Goal: Task Accomplishment & Management: Use online tool/utility

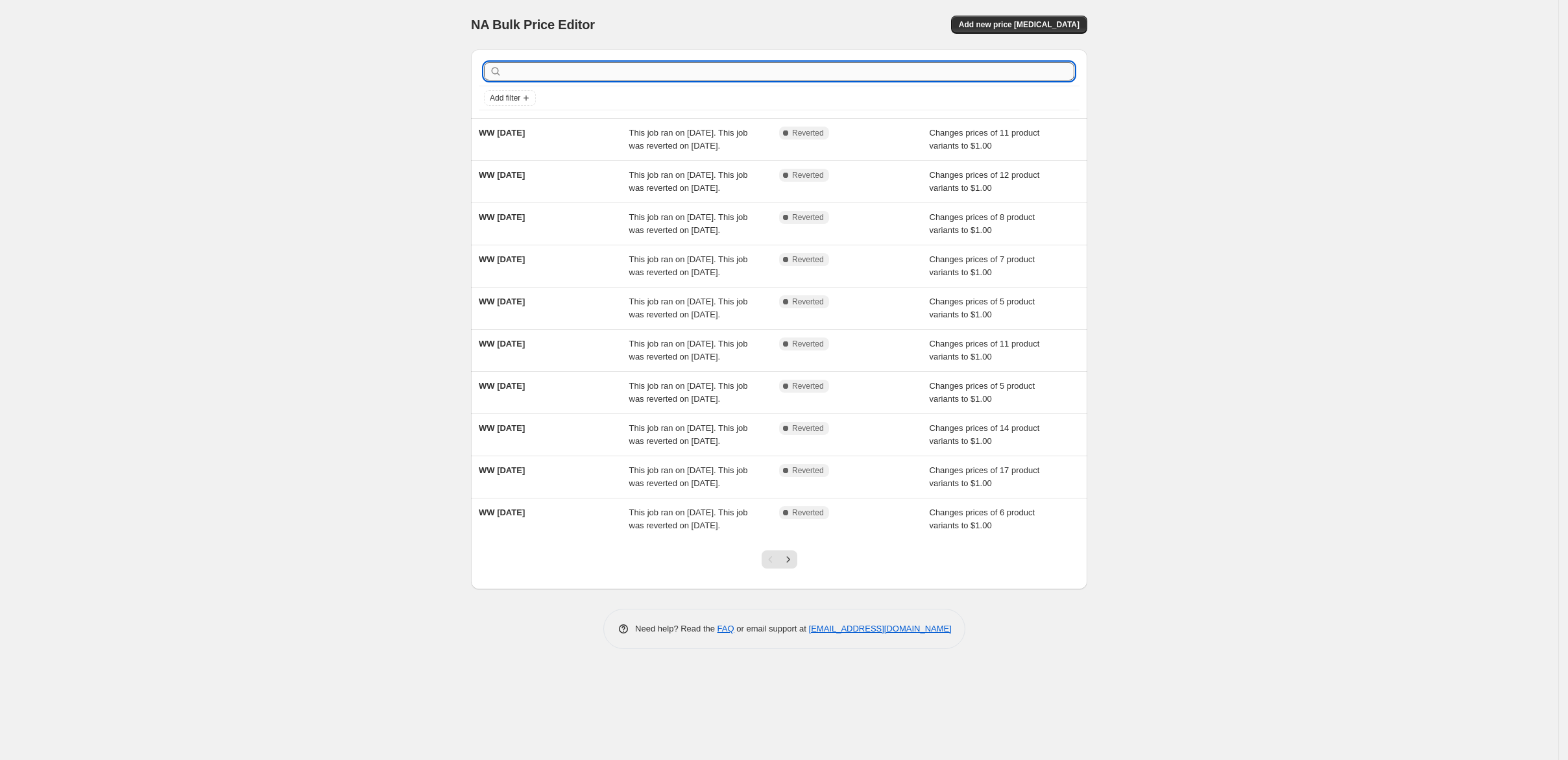
click at [505, 80] on input "text" at bounding box center [789, 71] width 569 height 19
type input "WW 9/"
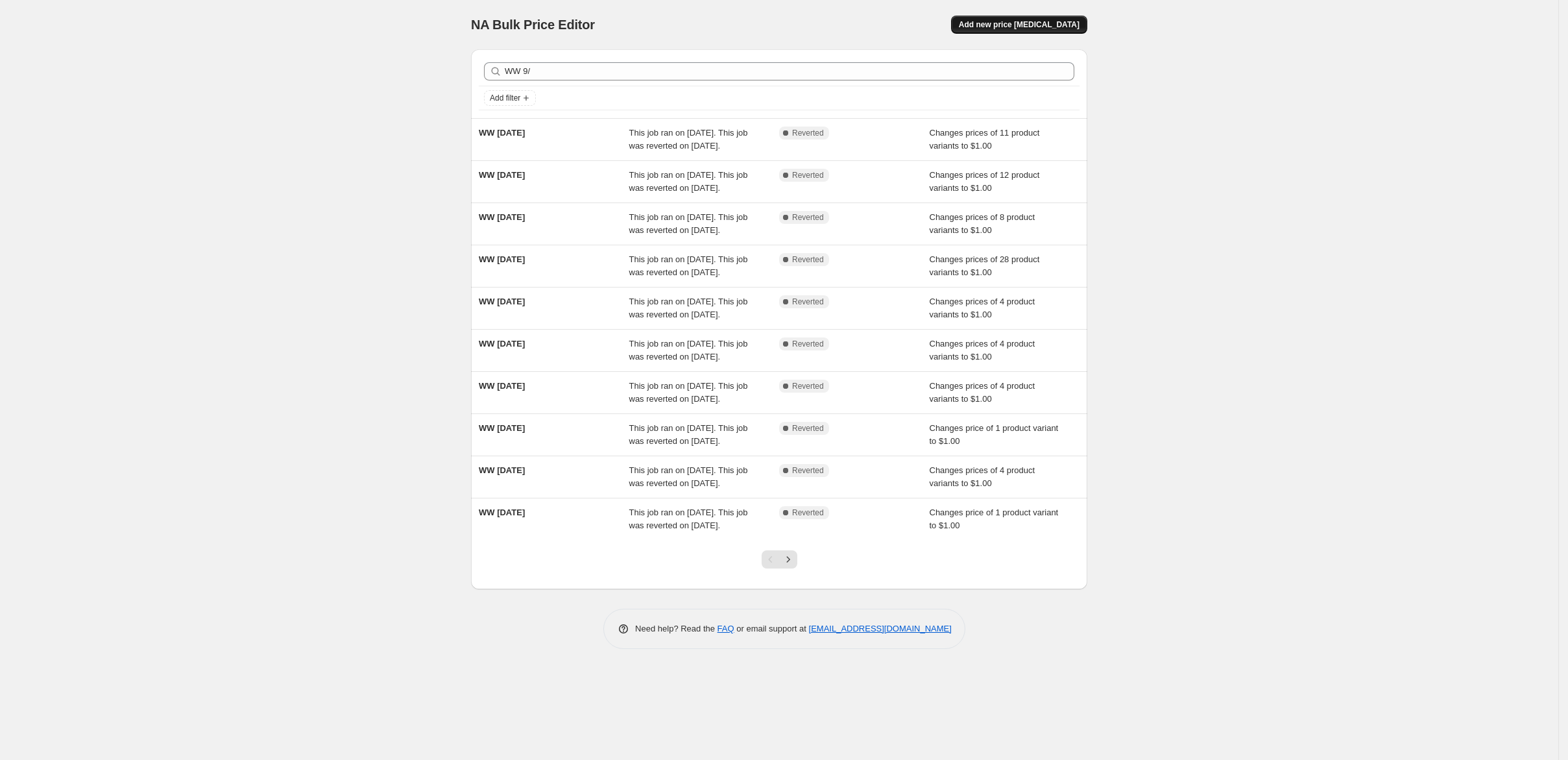
click at [1079, 24] on span "Add new price [MEDICAL_DATA]" at bounding box center [1019, 24] width 121 height 10
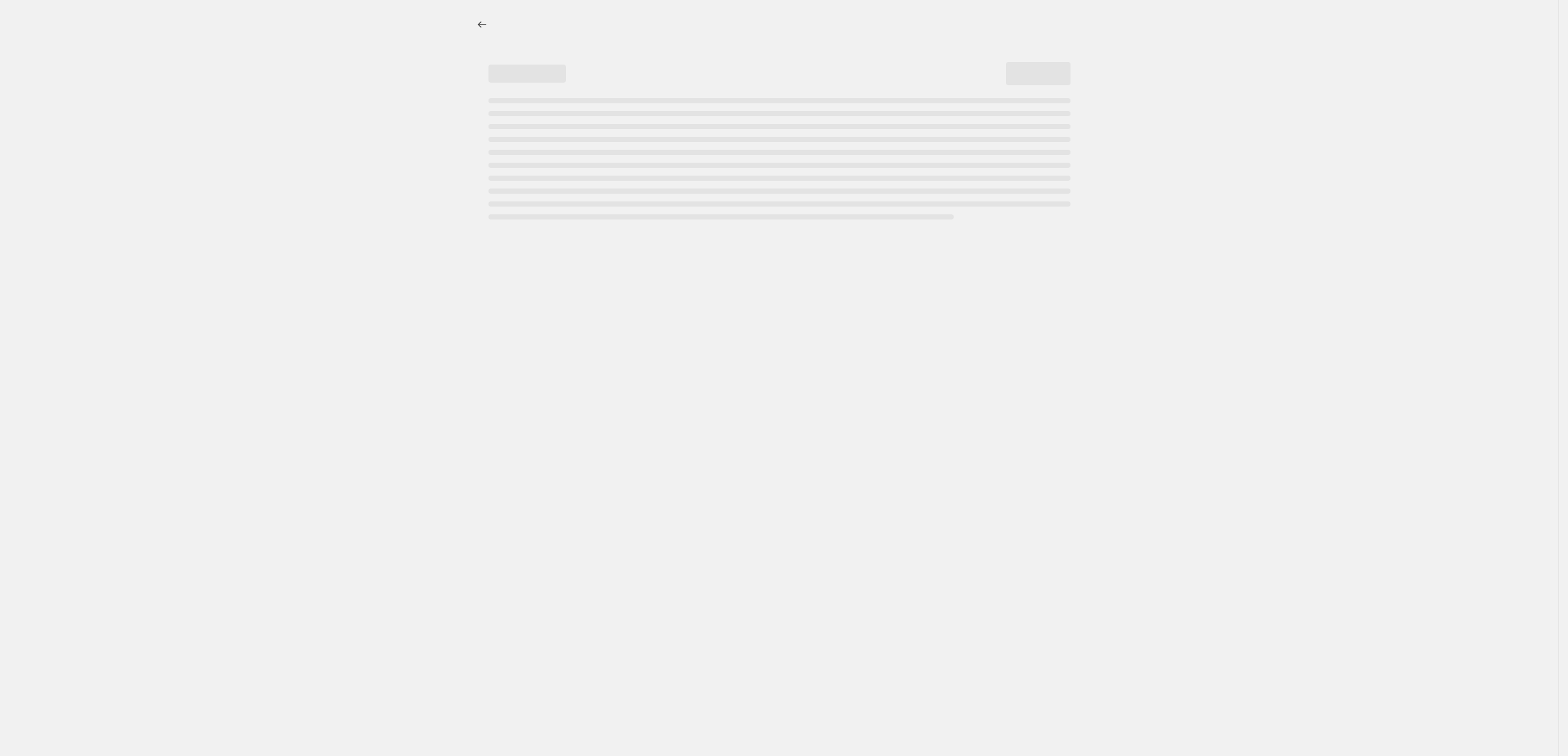
select select "percentage"
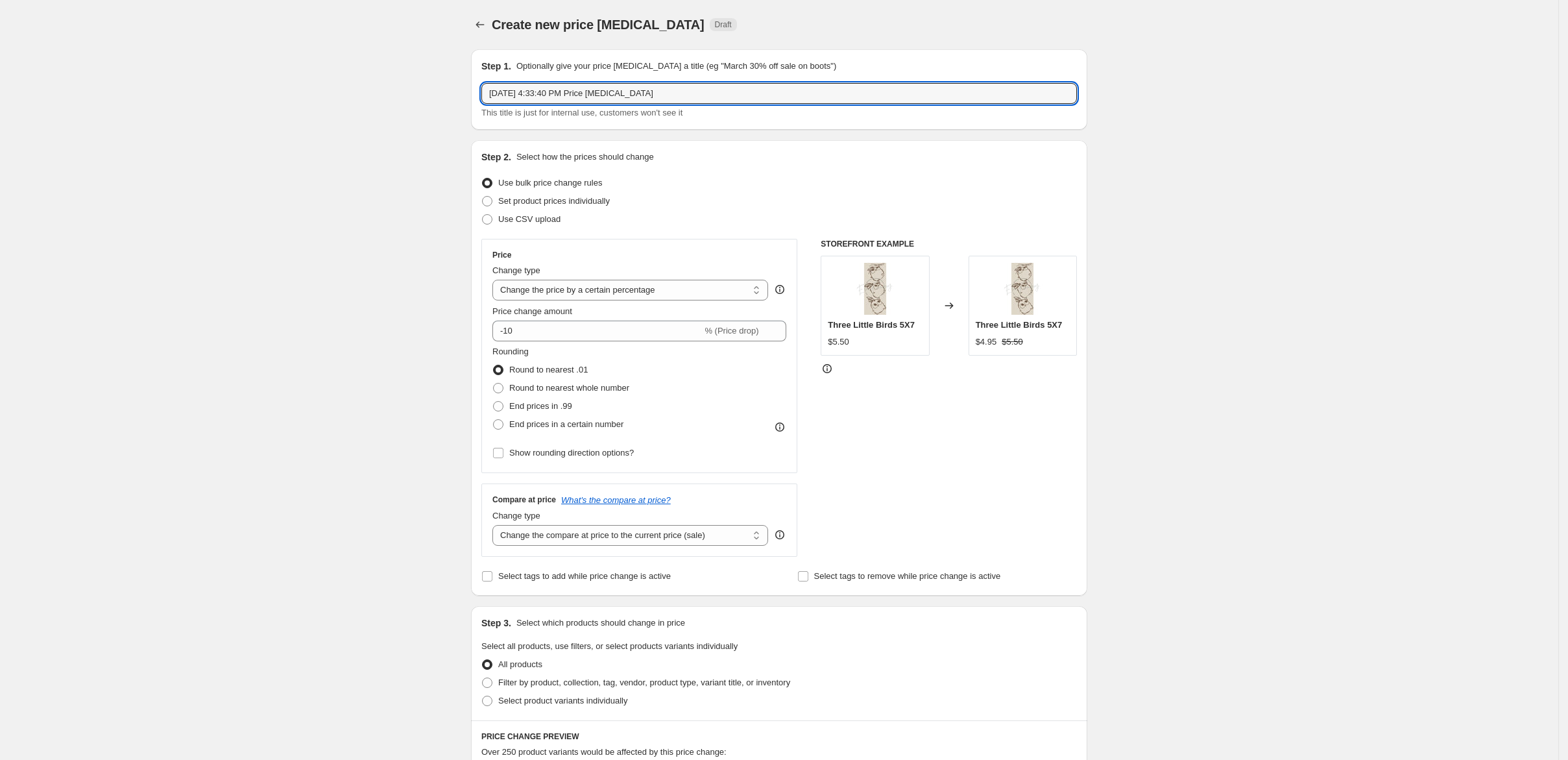
drag, startPoint x: 654, startPoint y: 113, endPoint x: 379, endPoint y: 134, distance: 275.8
click at [456, 132] on div "Create new price change job. This page is ready Create new price change job Dra…" at bounding box center [779, 648] width 648 height 1297
type input "WW [DATE]"
click at [696, 300] on select "Change the price to a certain amount Change the price by a certain amount Chang…" at bounding box center [630, 290] width 275 height 21
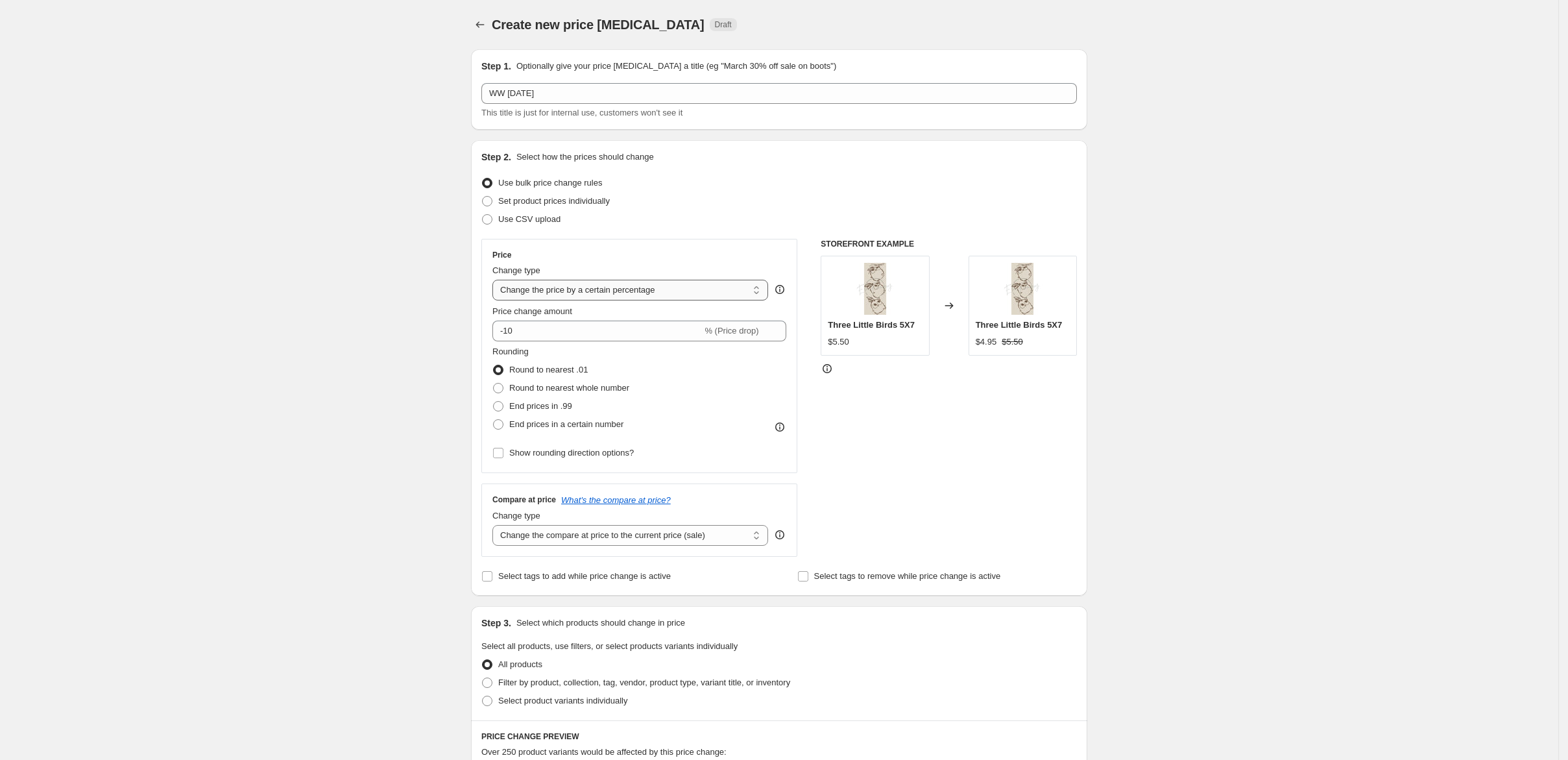
select select "to"
click at [493, 300] on select "Change the price to a certain amount Change the price by a certain amount Chang…" at bounding box center [630, 290] width 275 height 21
type input "80.00"
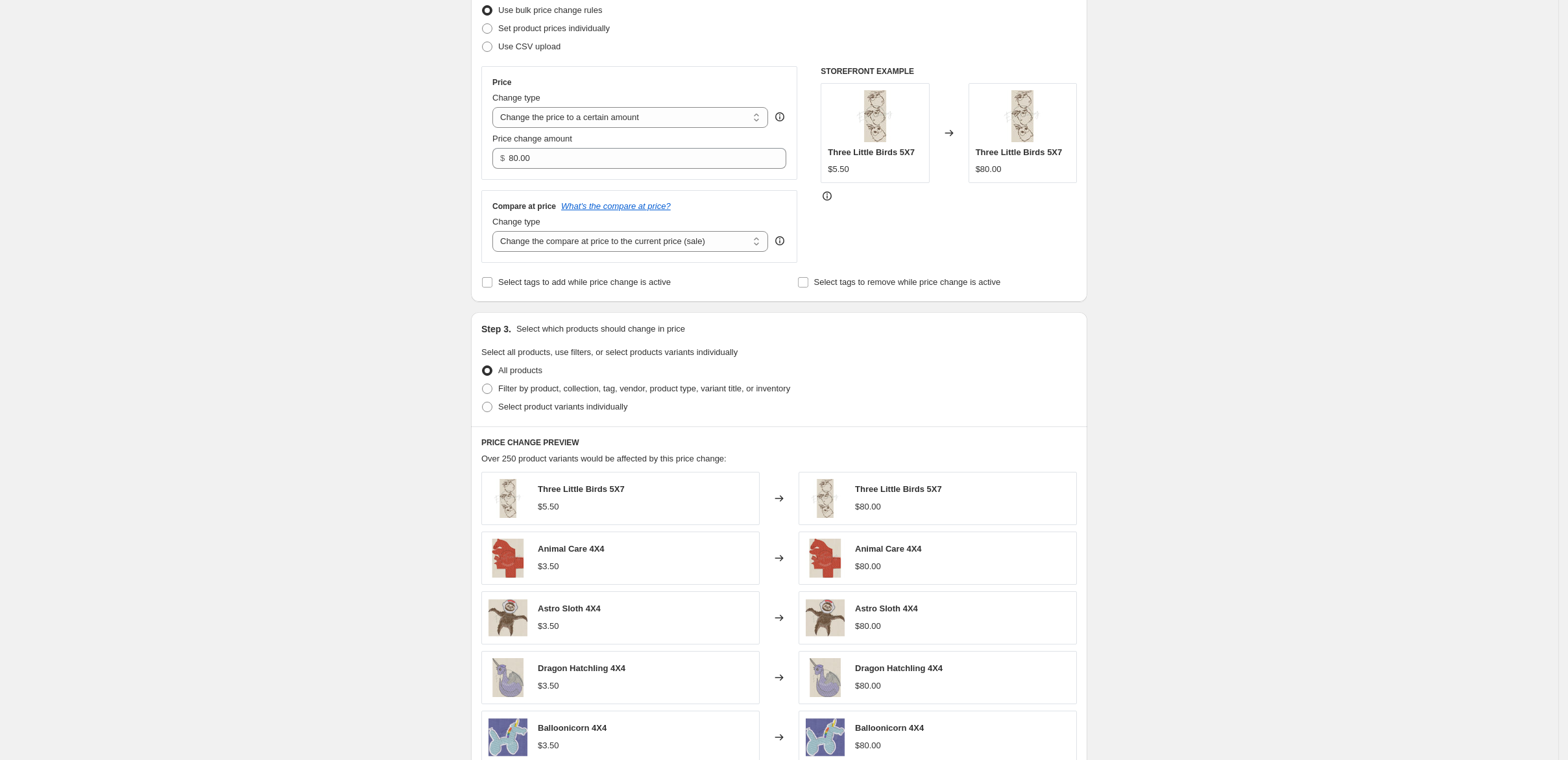
scroll to position [346, 0]
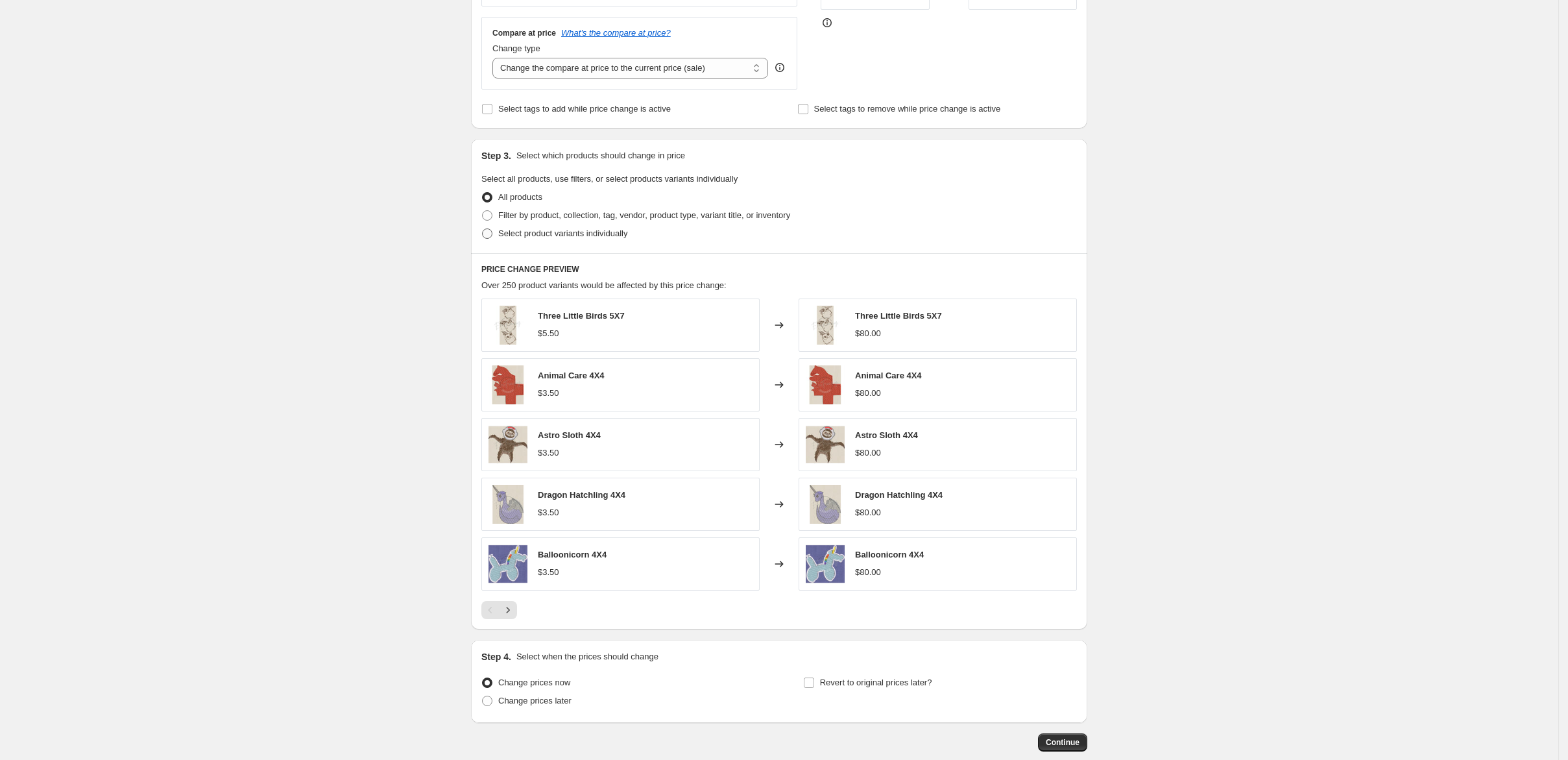
click at [482, 238] on span at bounding box center [487, 233] width 10 height 10
click at [482, 229] on input "Select product variants individually" at bounding box center [482, 228] width 1 height 1
radio input "true"
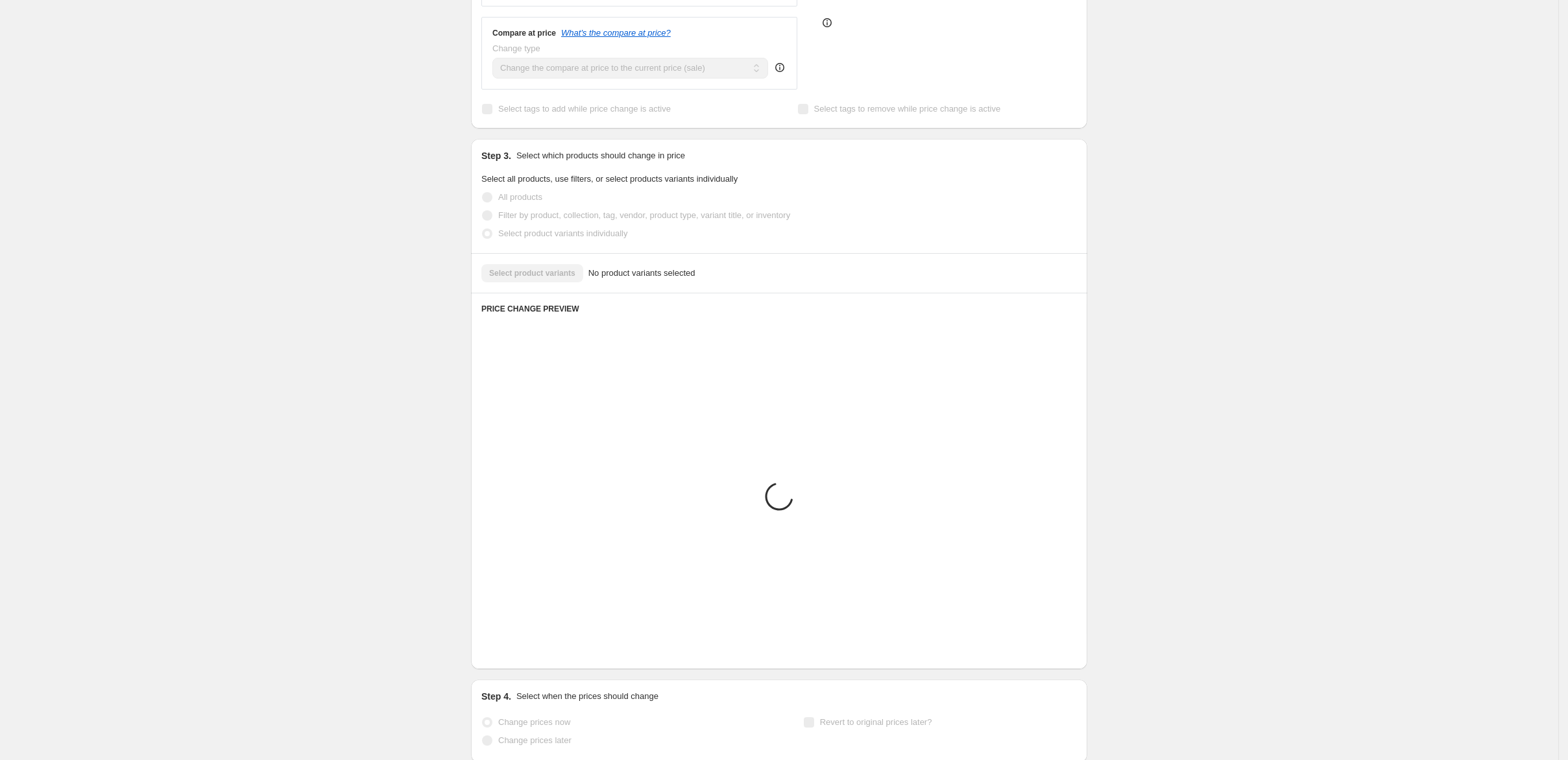
scroll to position [286, 0]
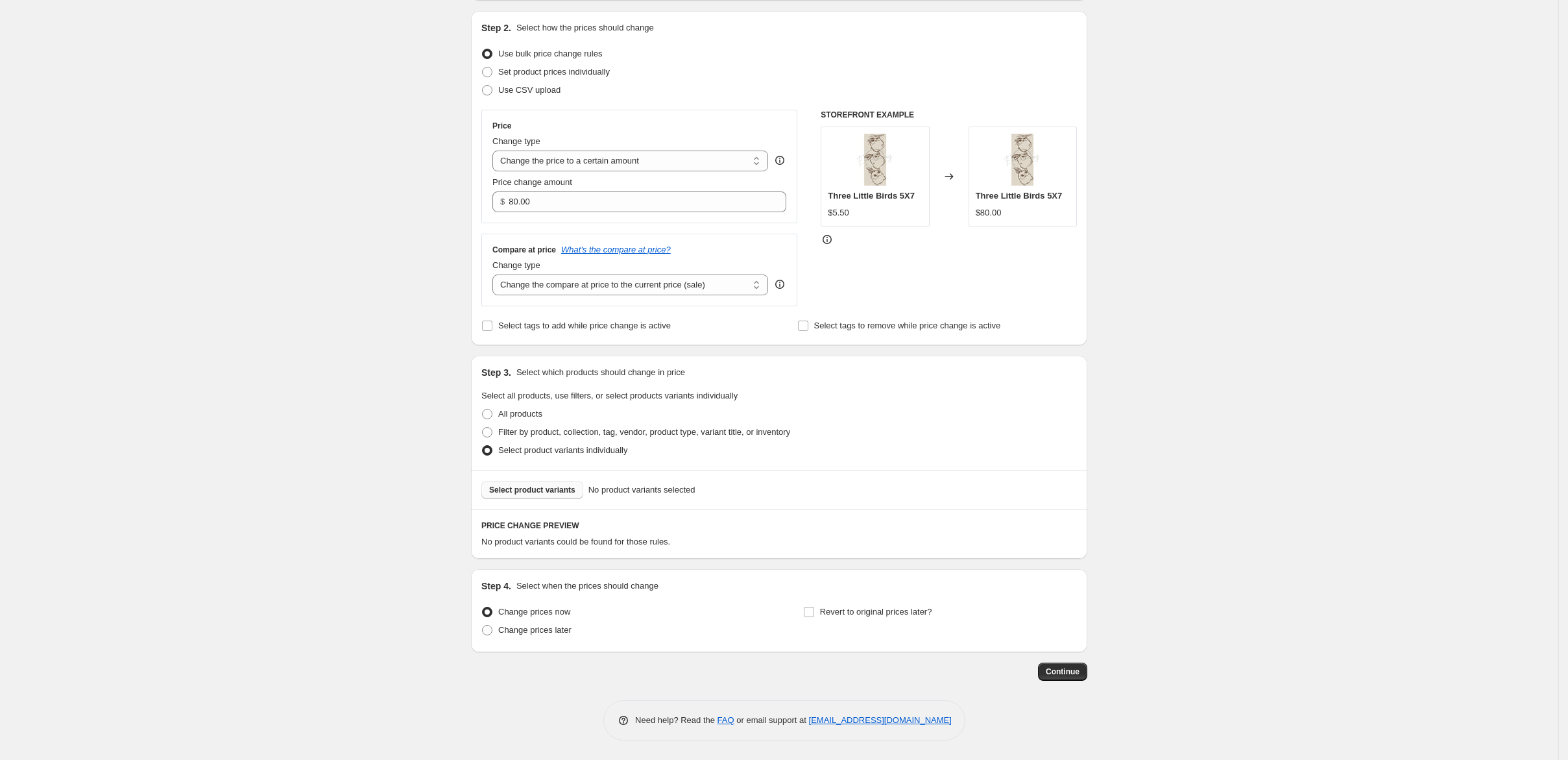
click at [489, 485] on span "Select product variants" at bounding box center [532, 489] width 86 height 10
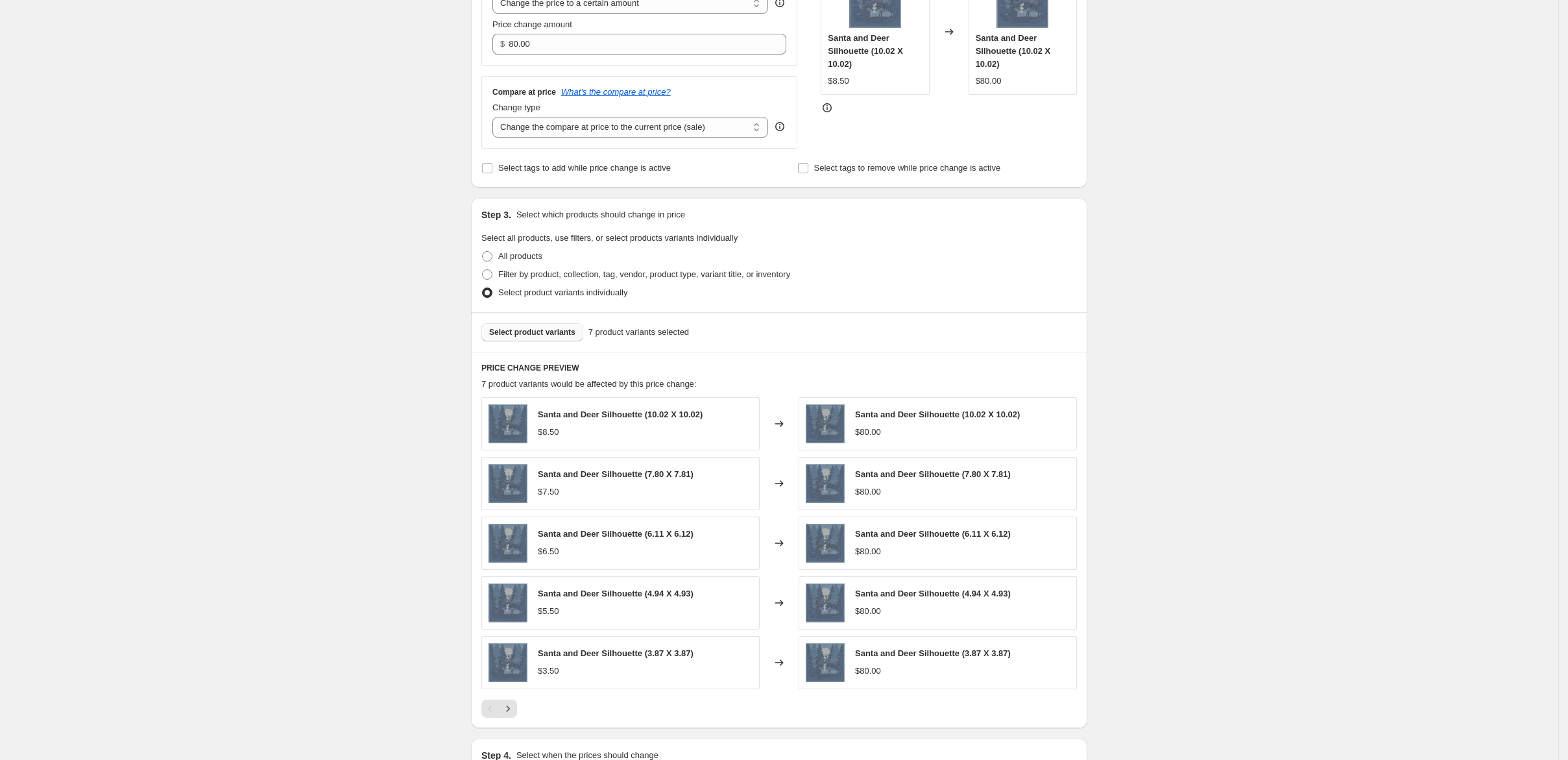
scroll to position [619, 0]
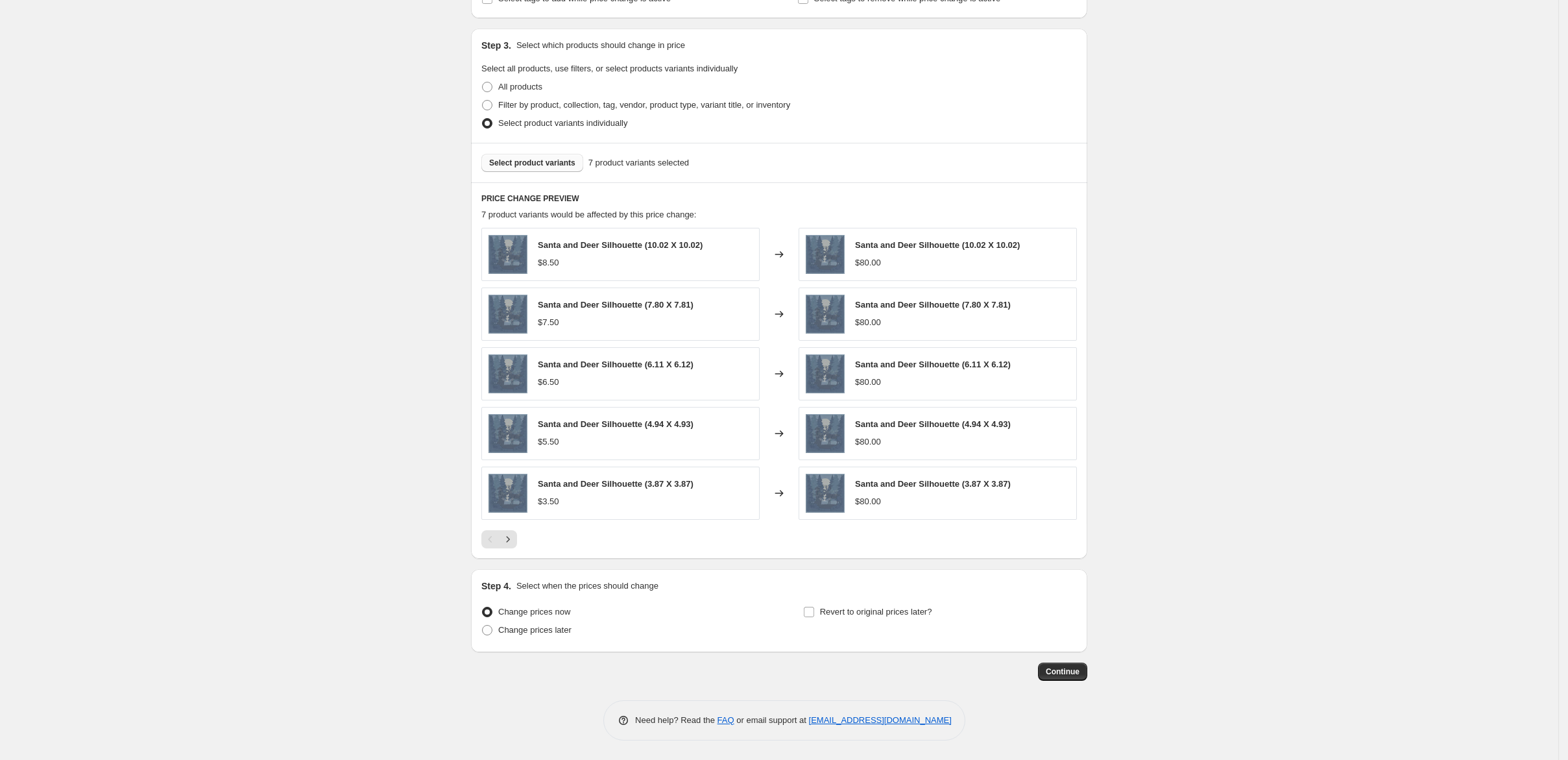
click at [493, 158] on span "Select product variants" at bounding box center [532, 162] width 86 height 10
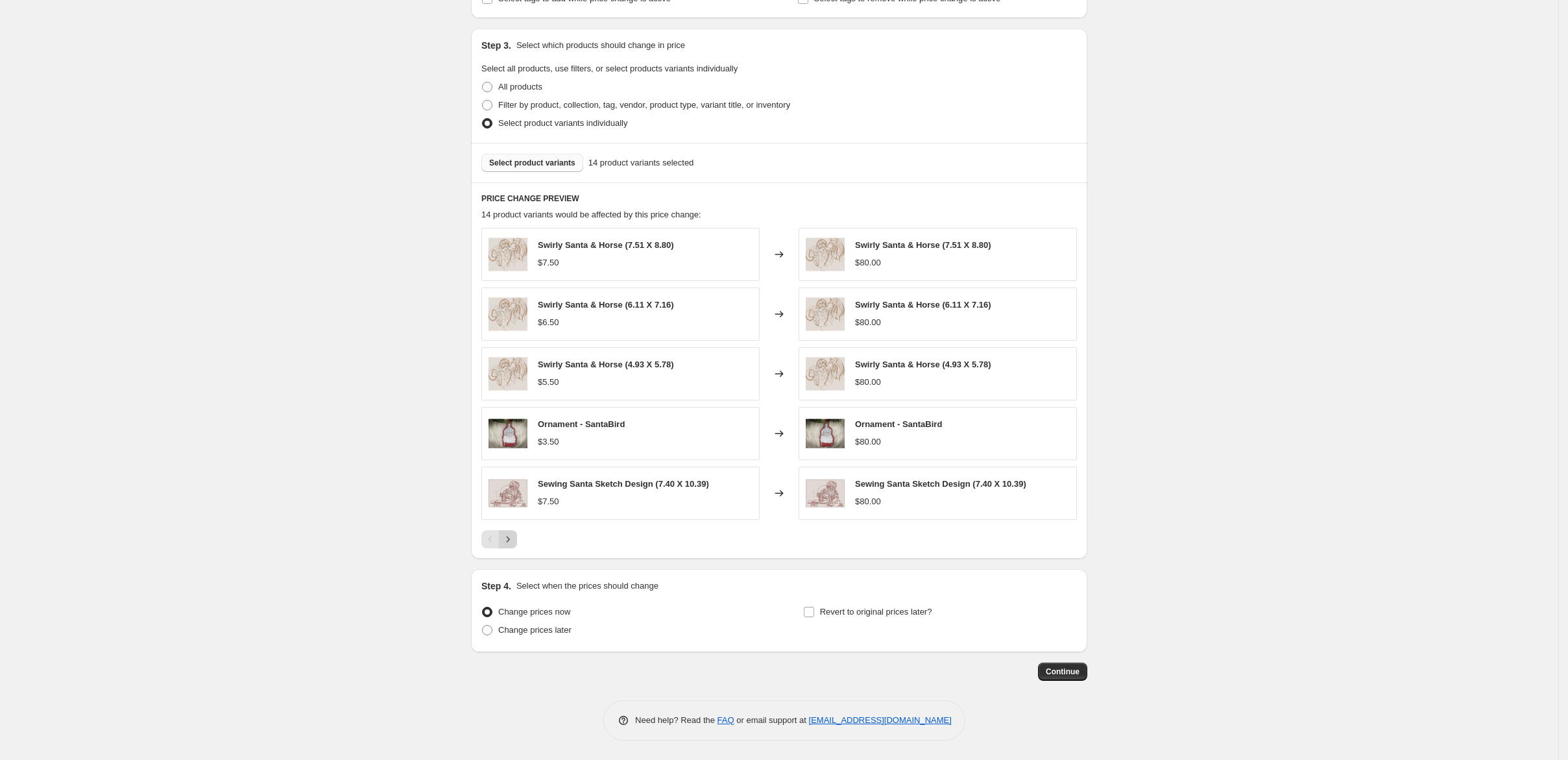
click at [502, 532] on icon "Next" at bounding box center [508, 539] width 13 height 13
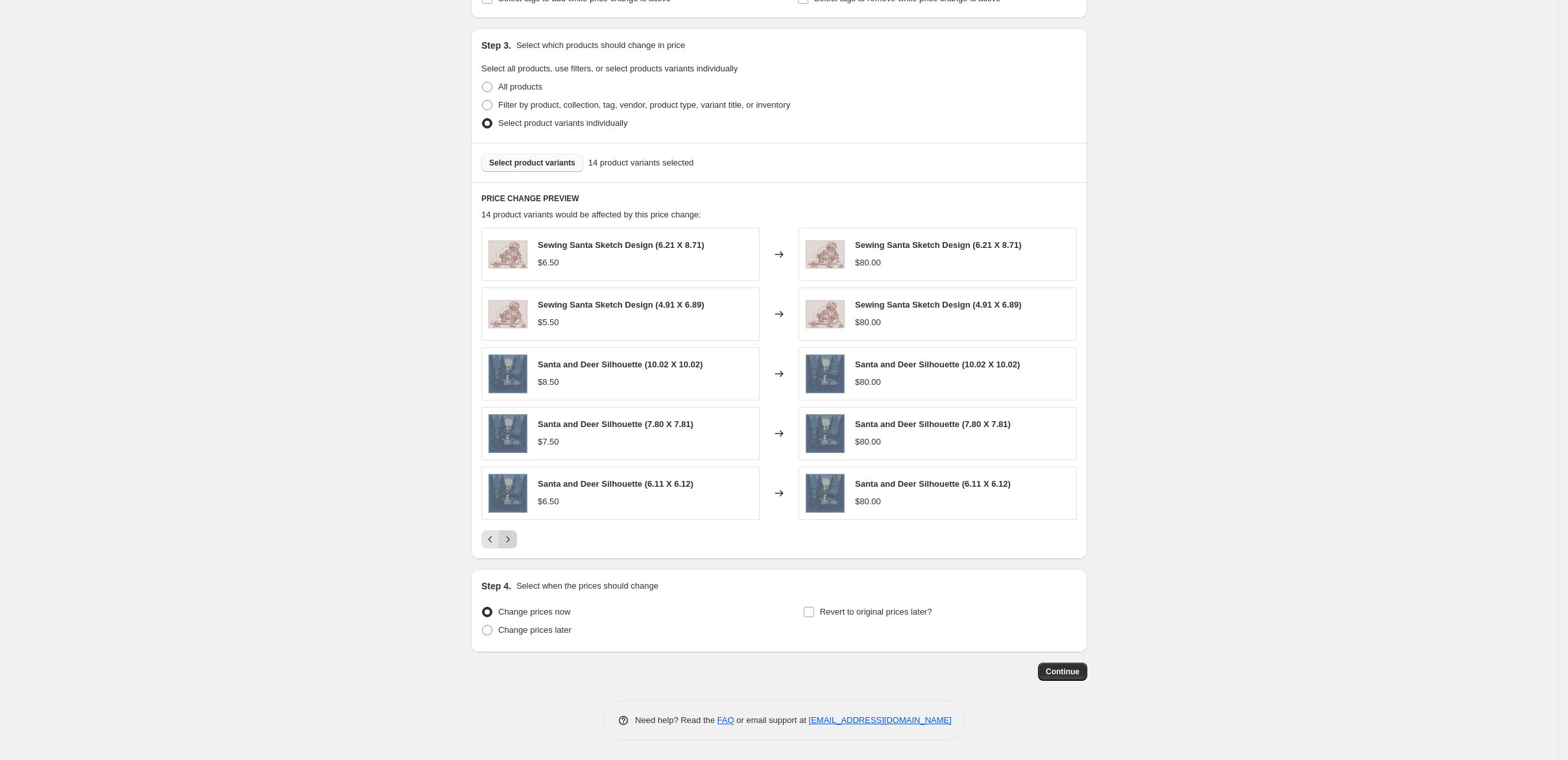
click at [502, 532] on icon "Next" at bounding box center [508, 539] width 13 height 13
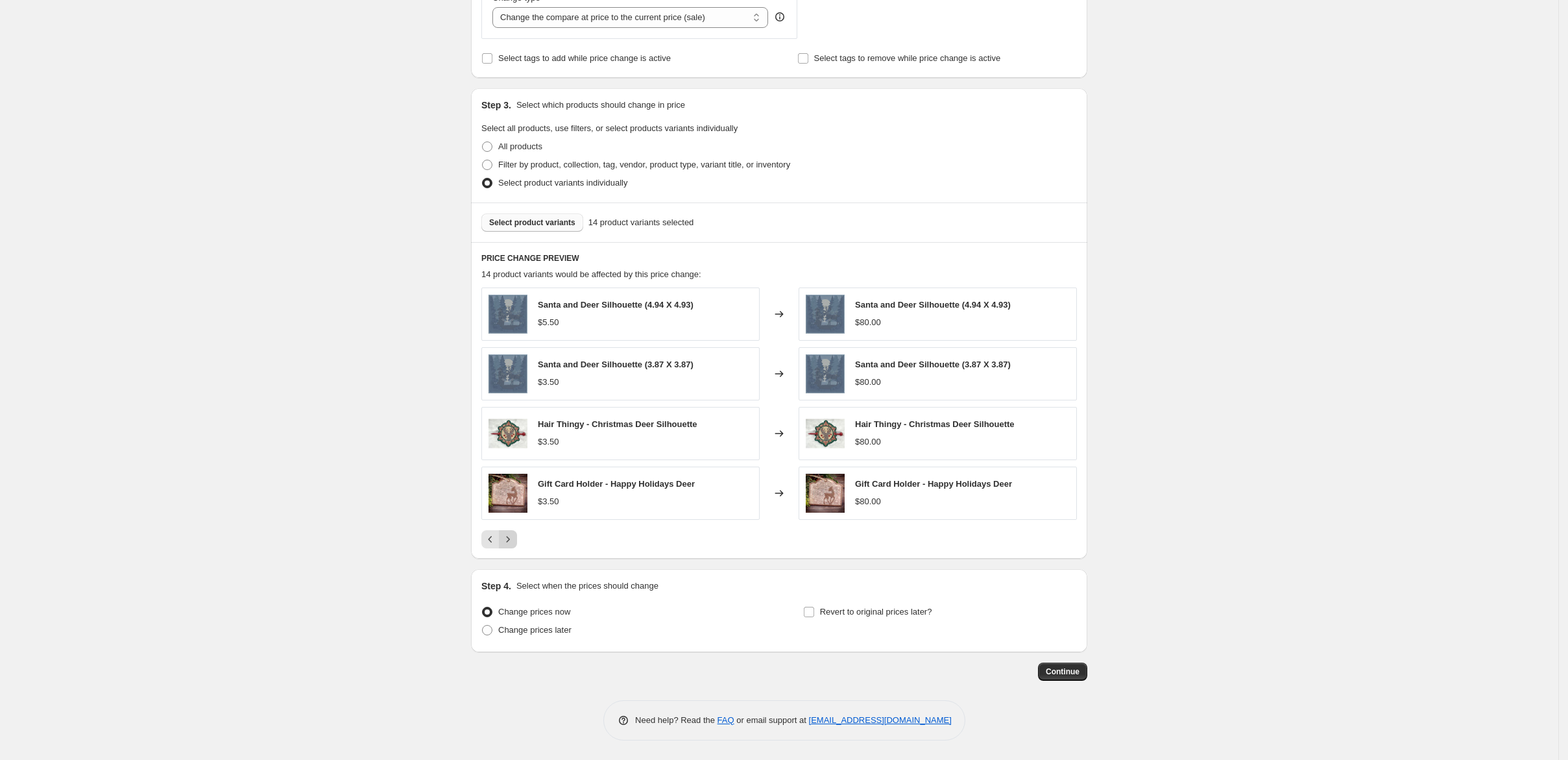
scroll to position [559, 0]
click at [498, 625] on span "Change prices later" at bounding box center [535, 630] width 73 height 10
click at [482, 625] on span at bounding box center [487, 630] width 10 height 10
click at [482, 625] on input "Change prices later" at bounding box center [482, 625] width 1 height 1
radio input "true"
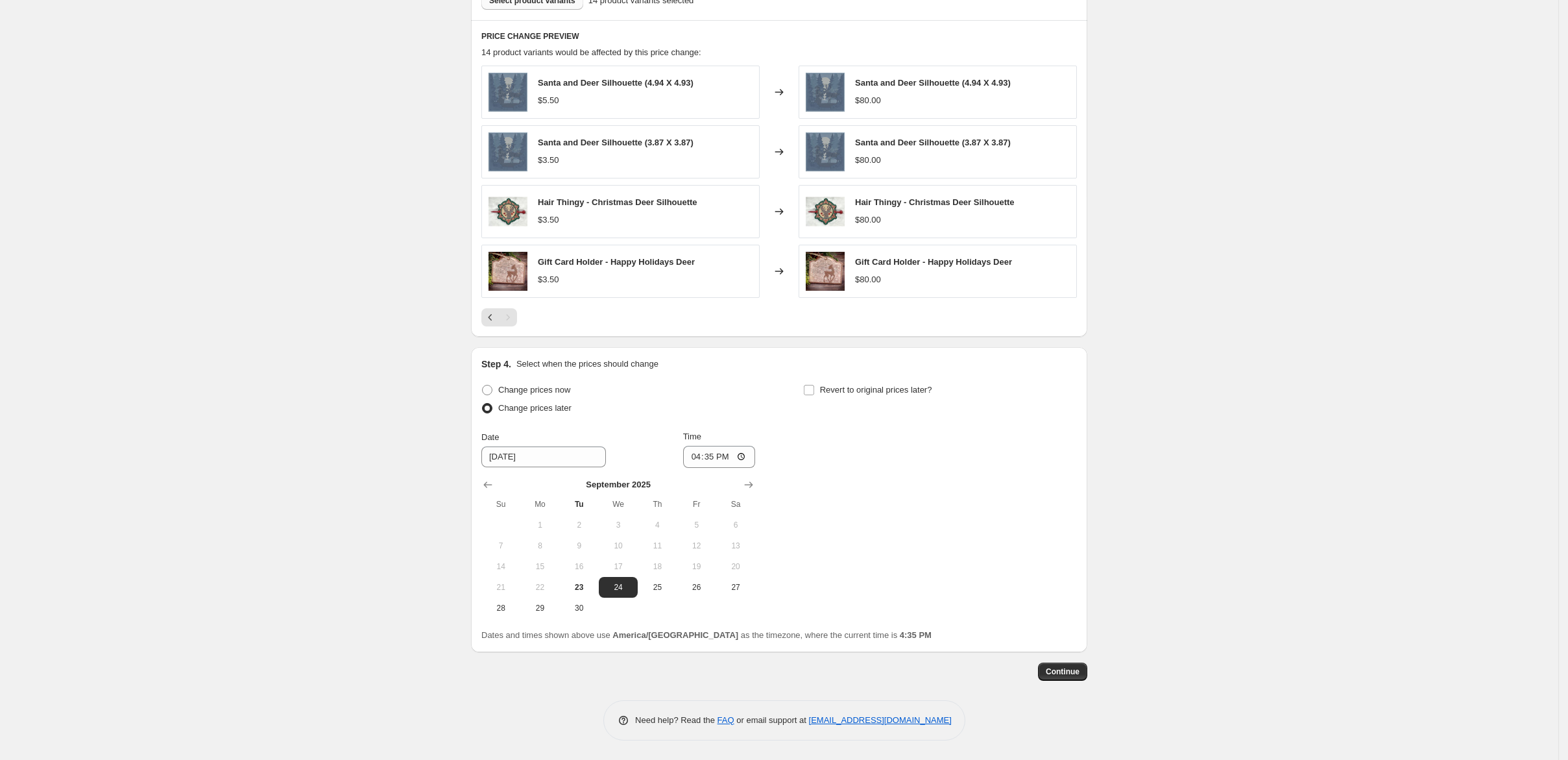
scroll to position [818, 0]
click at [683, 445] on input "16:35" at bounding box center [720, 456] width 73 height 22
click at [710, 445] on input "12:00" at bounding box center [720, 456] width 73 height 22
type input "00:00"
click at [814, 384] on input "Revert to original prices later?" at bounding box center [809, 389] width 10 height 10
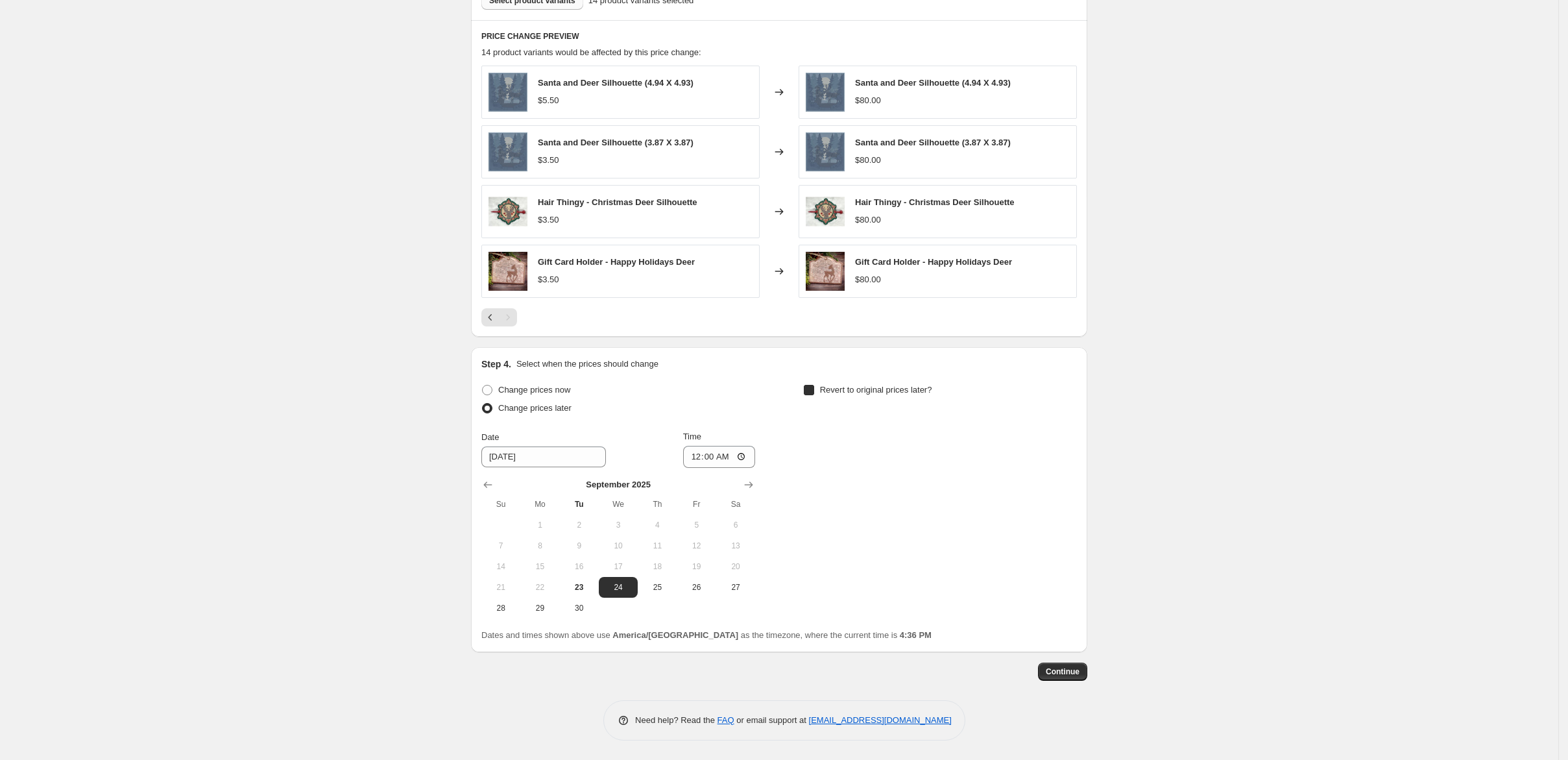
checkbox input "true"
click at [993, 582] on span "25" at bounding box center [979, 587] width 29 height 10
type input "9/25/2025"
click at [1077, 445] on input "16:36" at bounding box center [1041, 456] width 73 height 22
click at [1077, 445] on input "12:00" at bounding box center [1041, 456] width 73 height 22
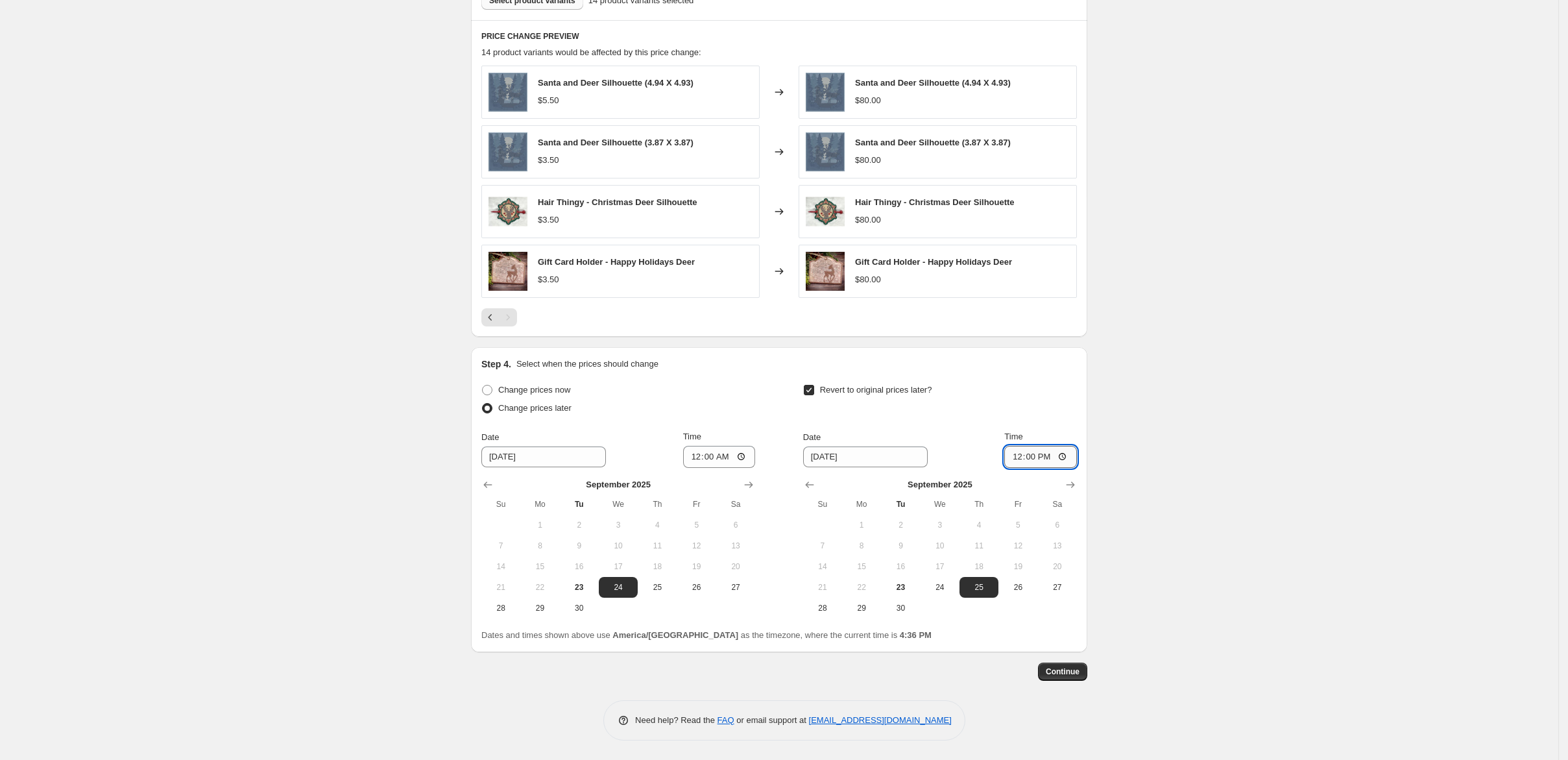
type input "00:00"
click at [1079, 676] on span "Continue" at bounding box center [1062, 671] width 34 height 10
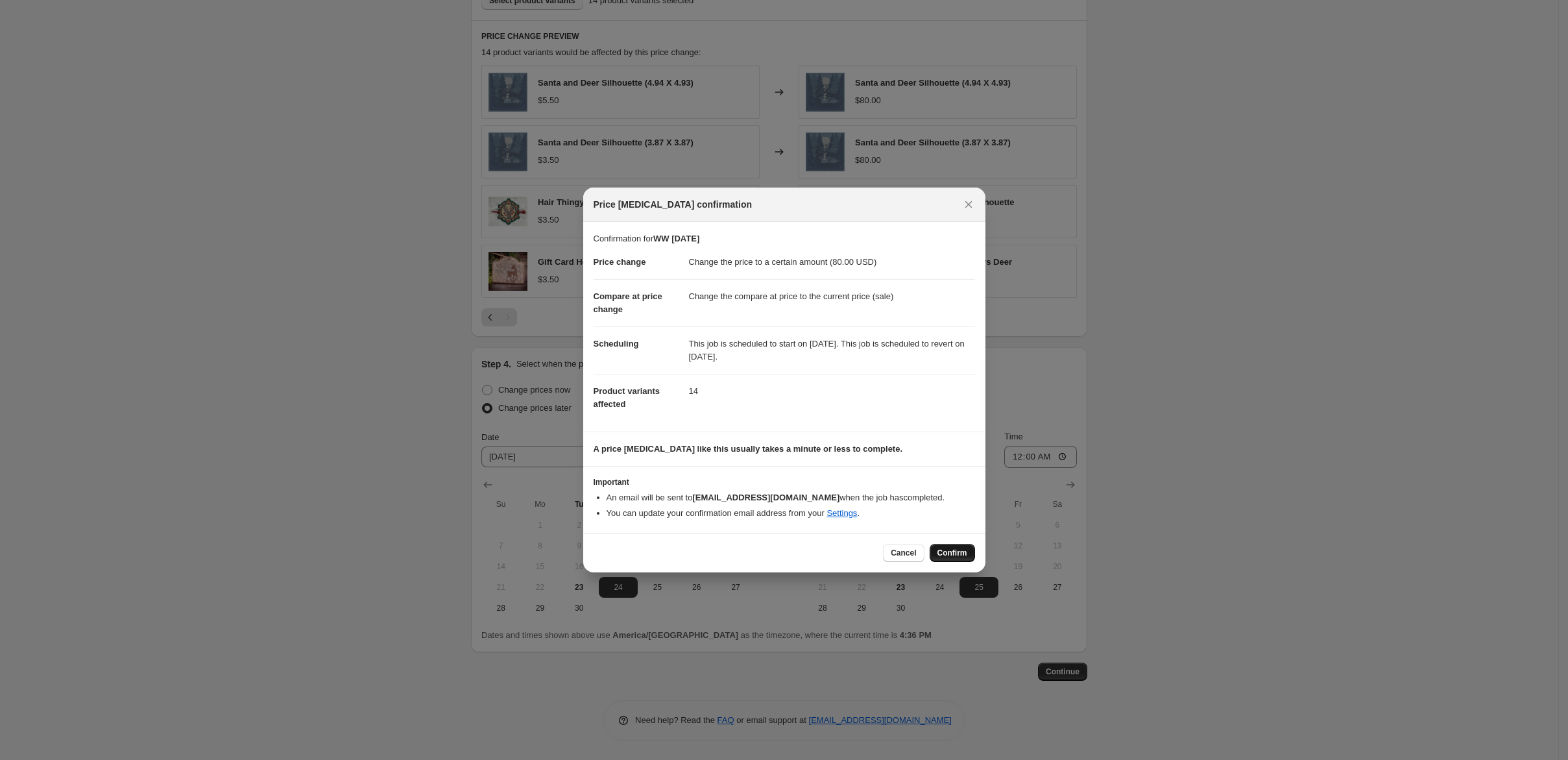
click at [968, 558] on span "Confirm" at bounding box center [953, 552] width 30 height 10
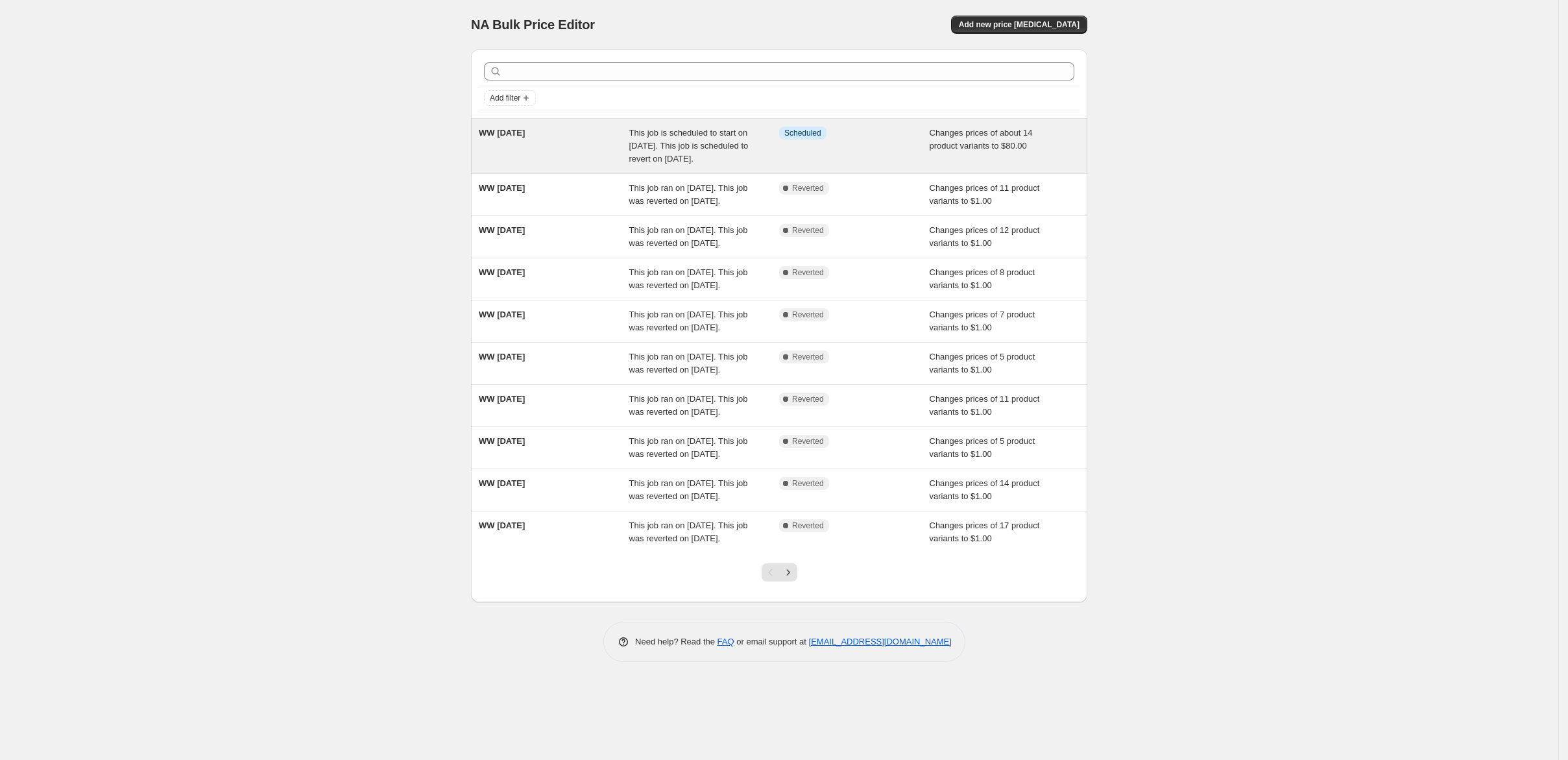
click at [572, 165] on div "WW 9/24/25" at bounding box center [554, 146] width 151 height 39
